Goal: Book appointment/travel/reservation

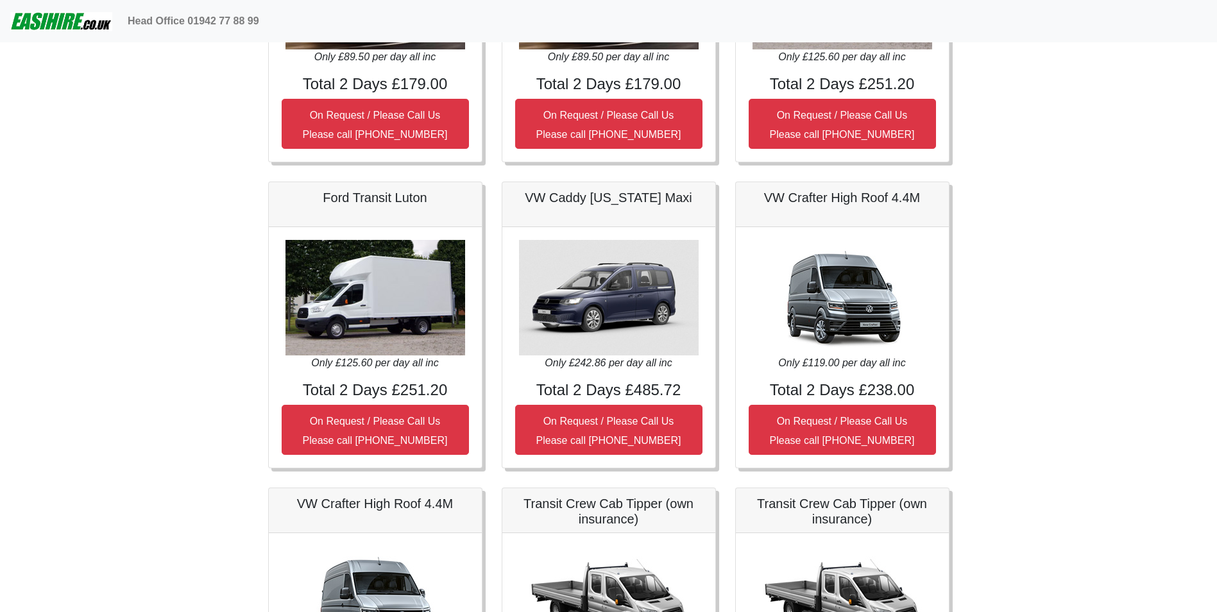
scroll to position [1198, 0]
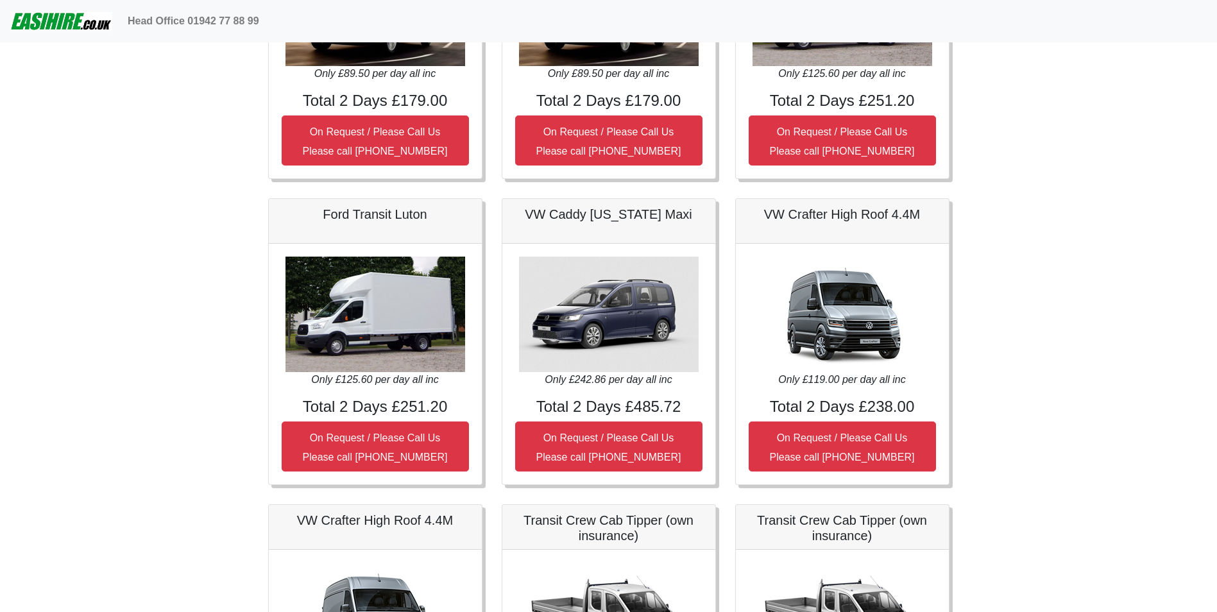
click at [417, 320] on img at bounding box center [376, 315] width 180 height 116
click at [388, 296] on img at bounding box center [376, 315] width 180 height 116
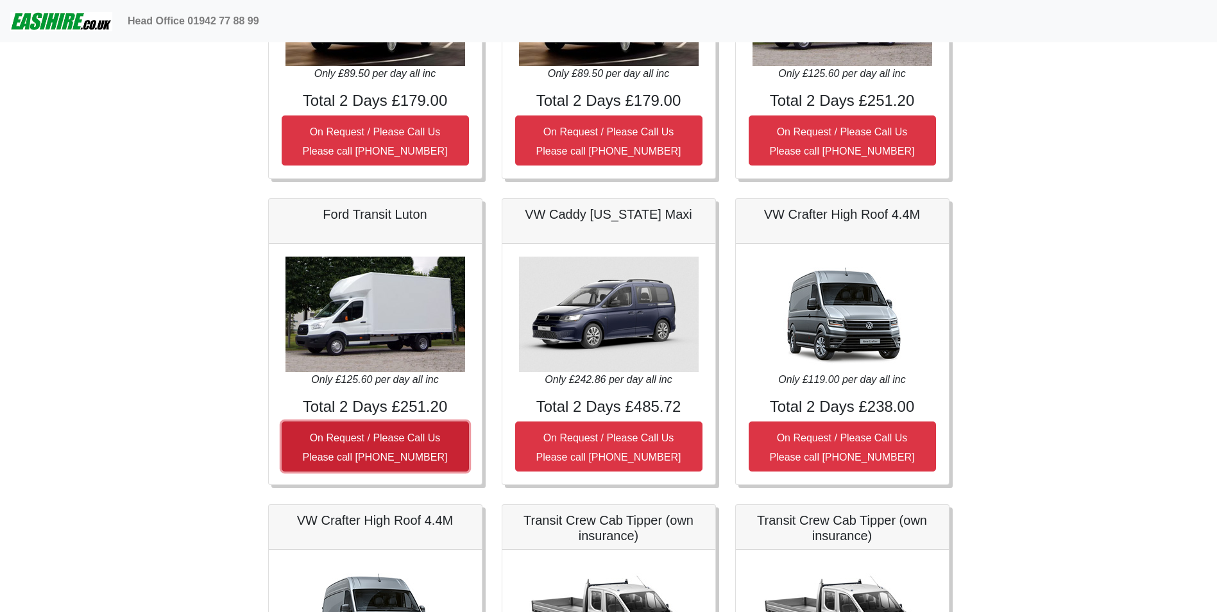
click at [374, 446] on button "On Request / Please Call Us Please call [PHONE_NUMBER]" at bounding box center [375, 447] width 187 height 50
click at [395, 449] on button "On Request / Please Call Us Please call 0044 (0)131 322 6597" at bounding box center [375, 447] width 187 height 50
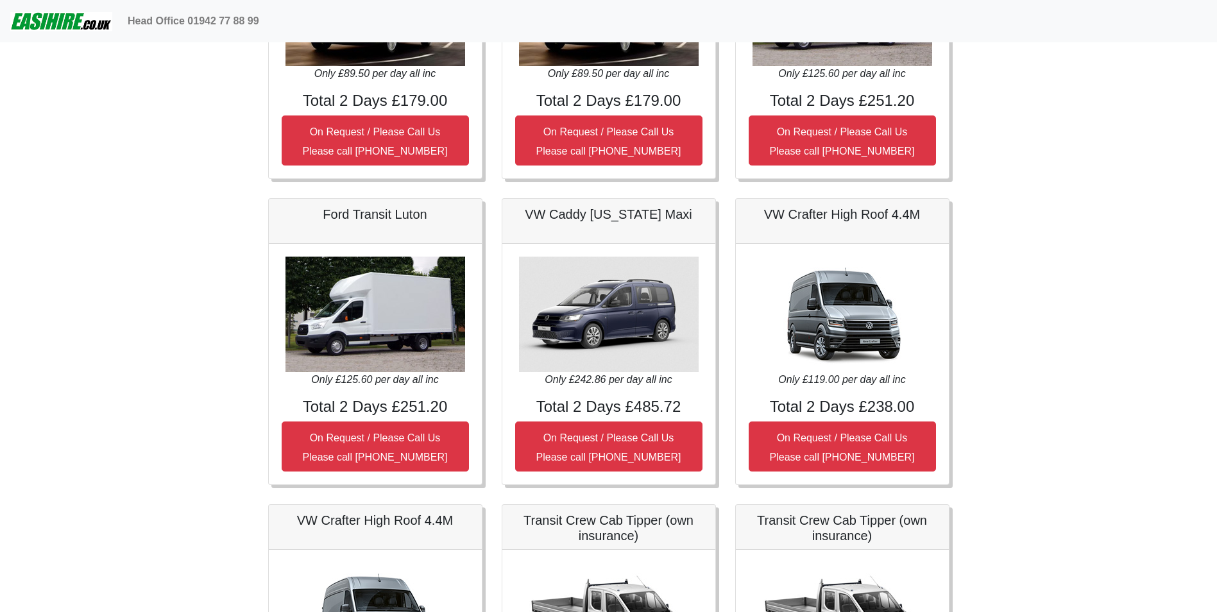
click at [387, 327] on img at bounding box center [376, 315] width 180 height 116
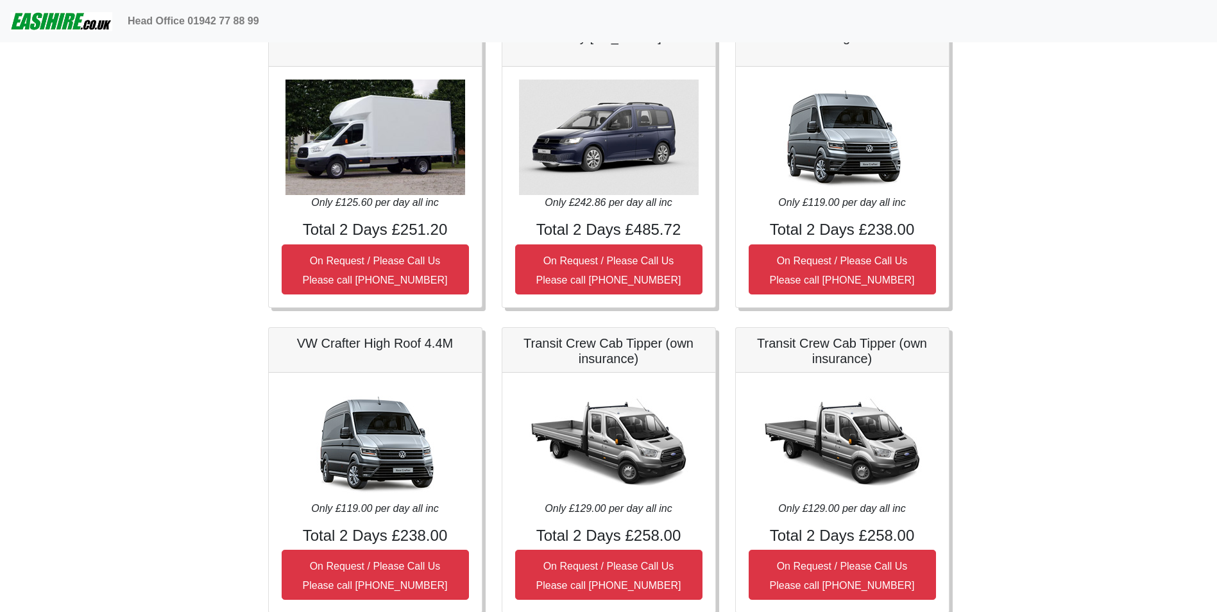
scroll to position [1412, 0]
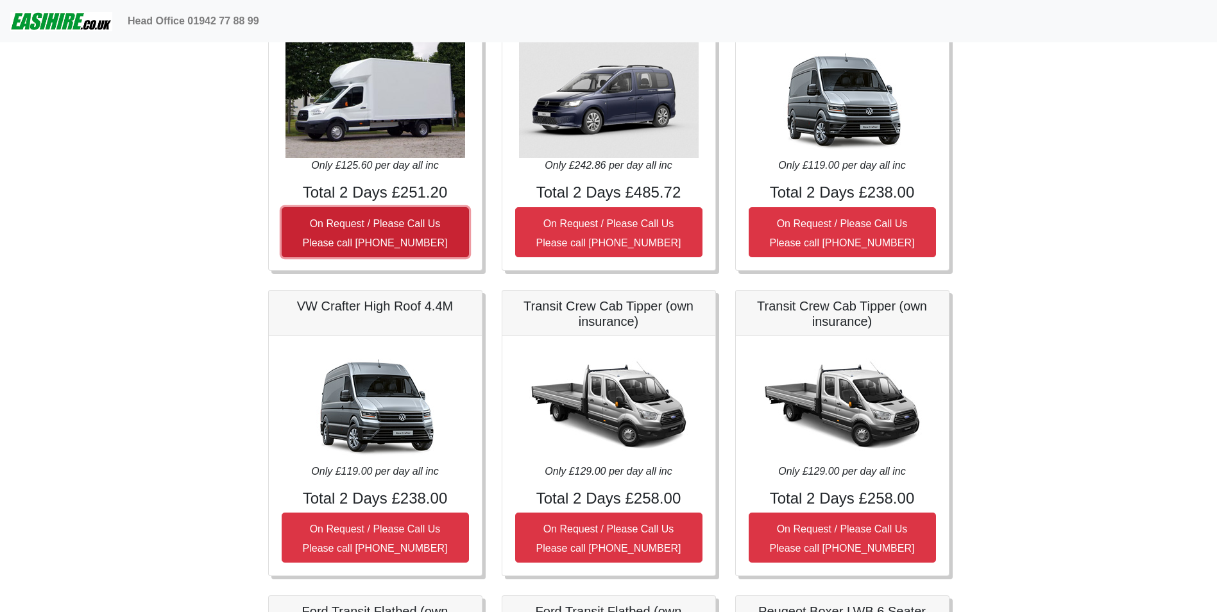
click at [383, 231] on button "On Request / Please Call Us Please call 0044 (0)131 322 6597" at bounding box center [375, 232] width 187 height 50
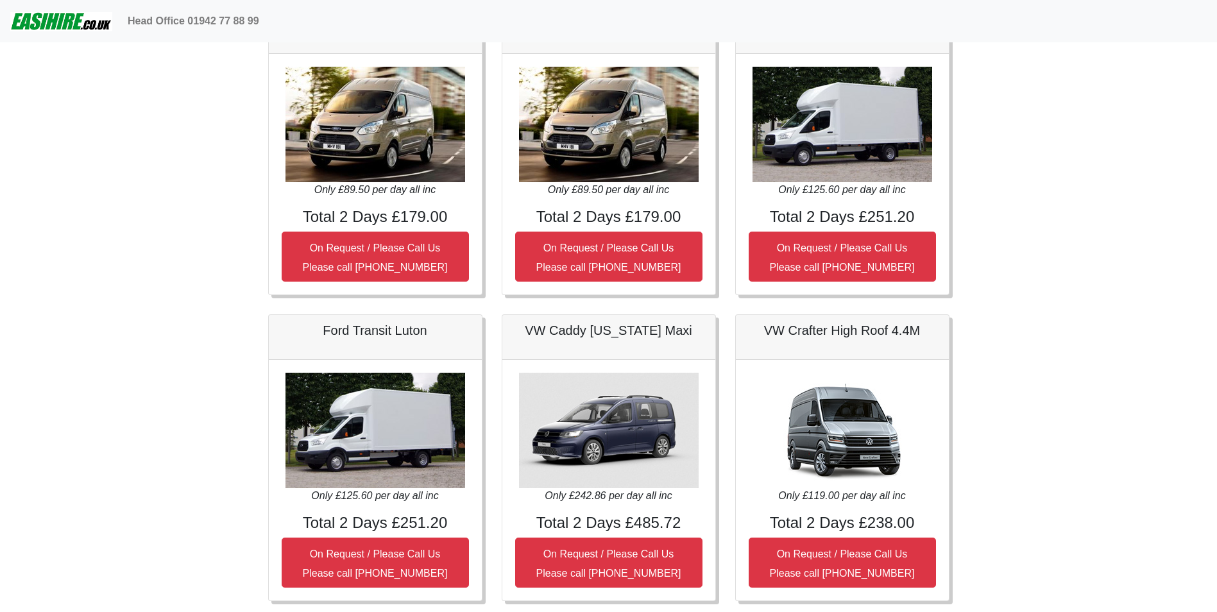
scroll to position [1219, 0]
